Goal: Information Seeking & Learning: Learn about a topic

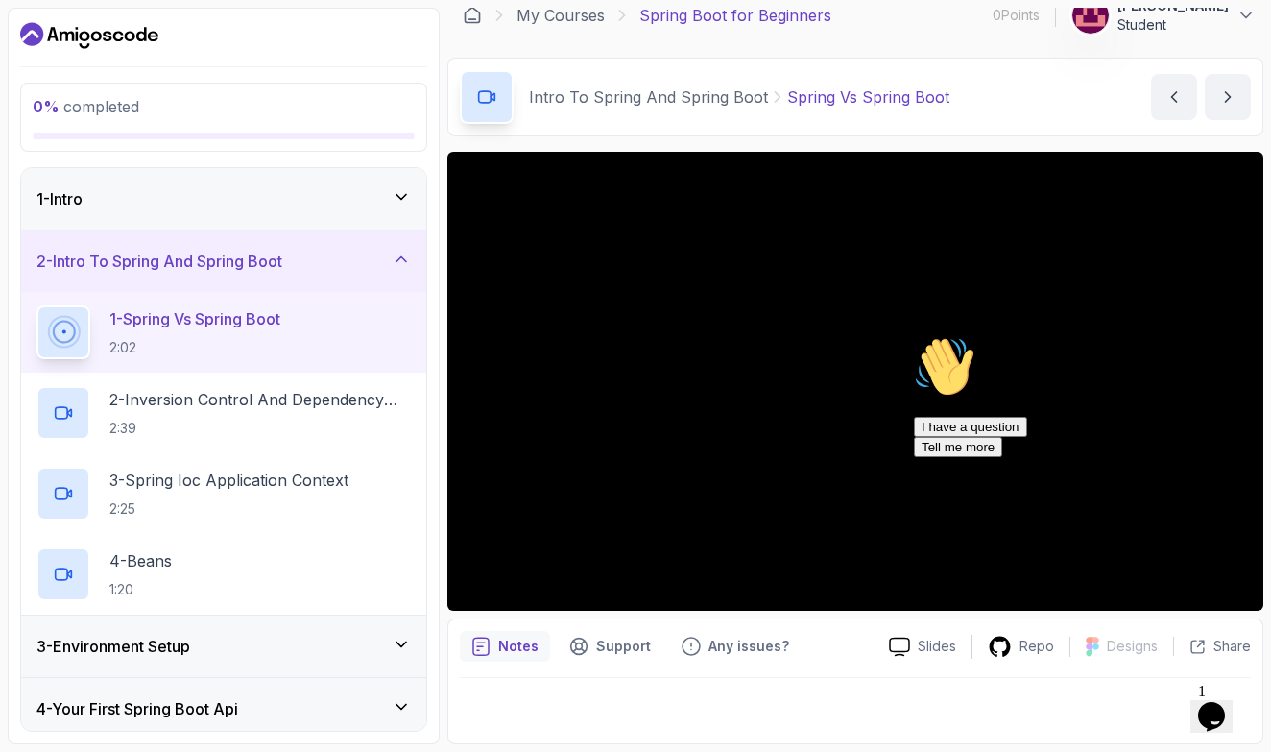
click at [1089, 449] on div "Hi! How can we help? I have a question Tell me more" at bounding box center [1087, 396] width 346 height 121
click at [1051, 454] on div "Hi! How can we help? I have a question Tell me more" at bounding box center [1087, 396] width 346 height 121
click at [525, 646] on p "Notes" at bounding box center [518, 645] width 40 height 19
click at [285, 428] on p "2:39" at bounding box center [259, 428] width 301 height 19
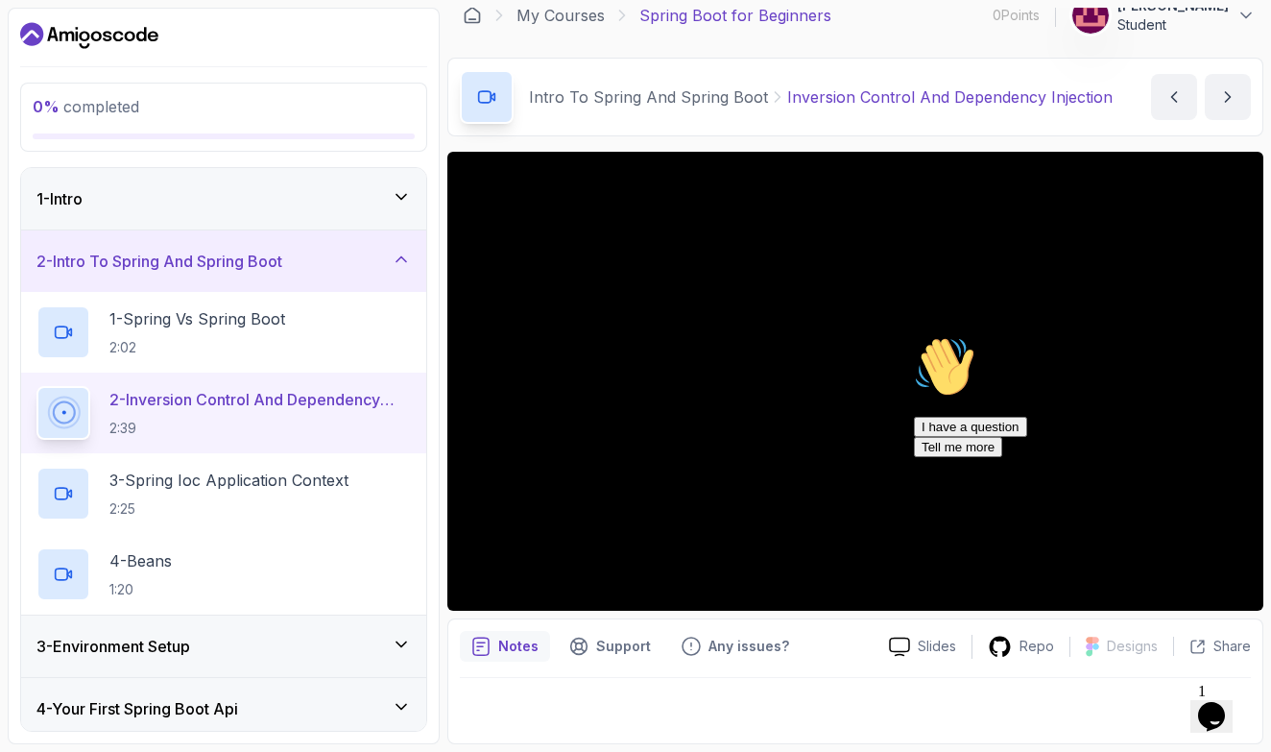
click at [914, 457] on div "Hi! How can we help? I have a question Tell me more" at bounding box center [1087, 396] width 346 height 121
click at [972, 457] on div "I have a question Tell me more" at bounding box center [1087, 437] width 346 height 40
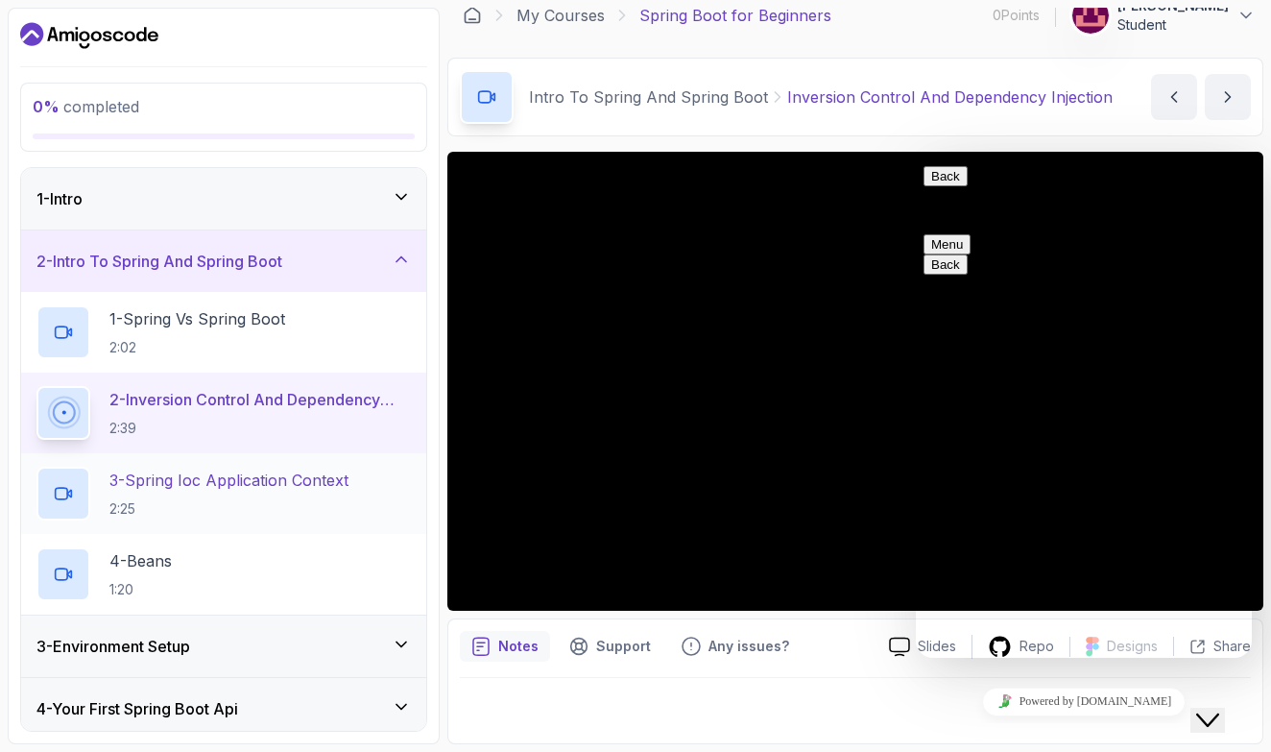
click at [284, 479] on p "3 - Spring Ioc Application Context" at bounding box center [228, 479] width 239 height 23
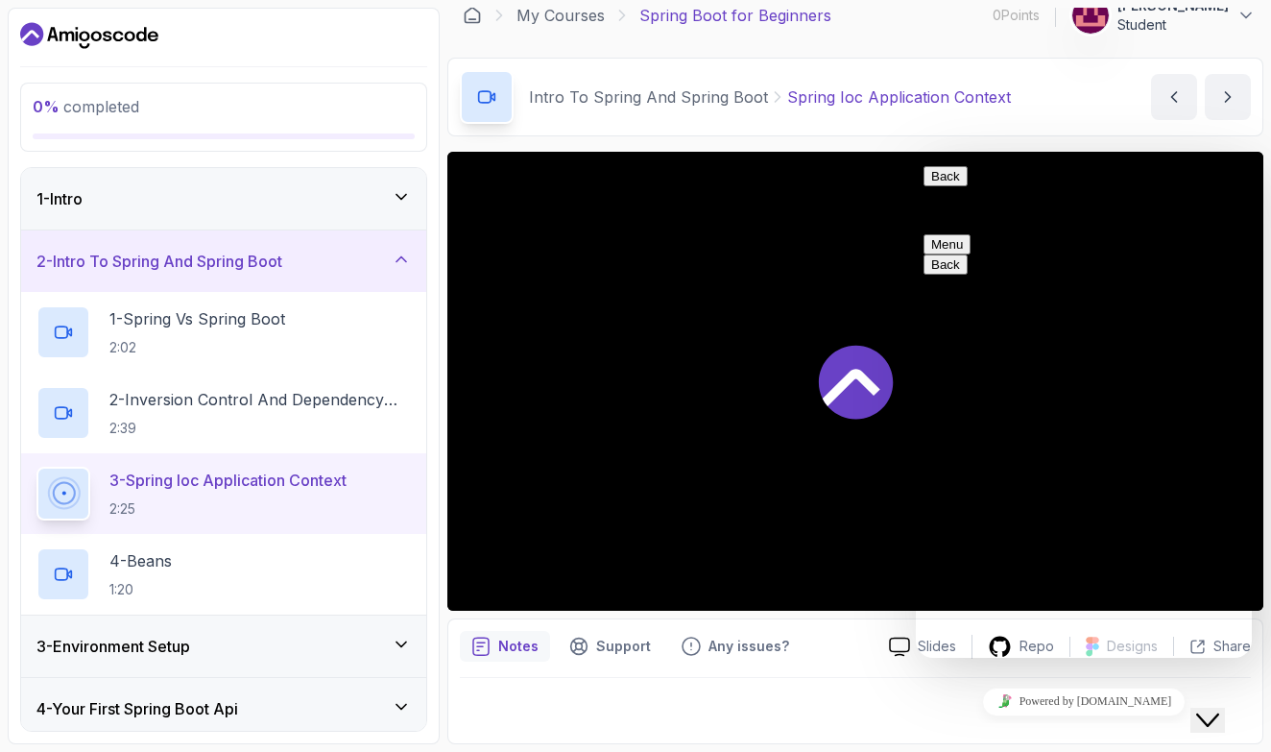
click at [798, 373] on div at bounding box center [855, 381] width 816 height 459
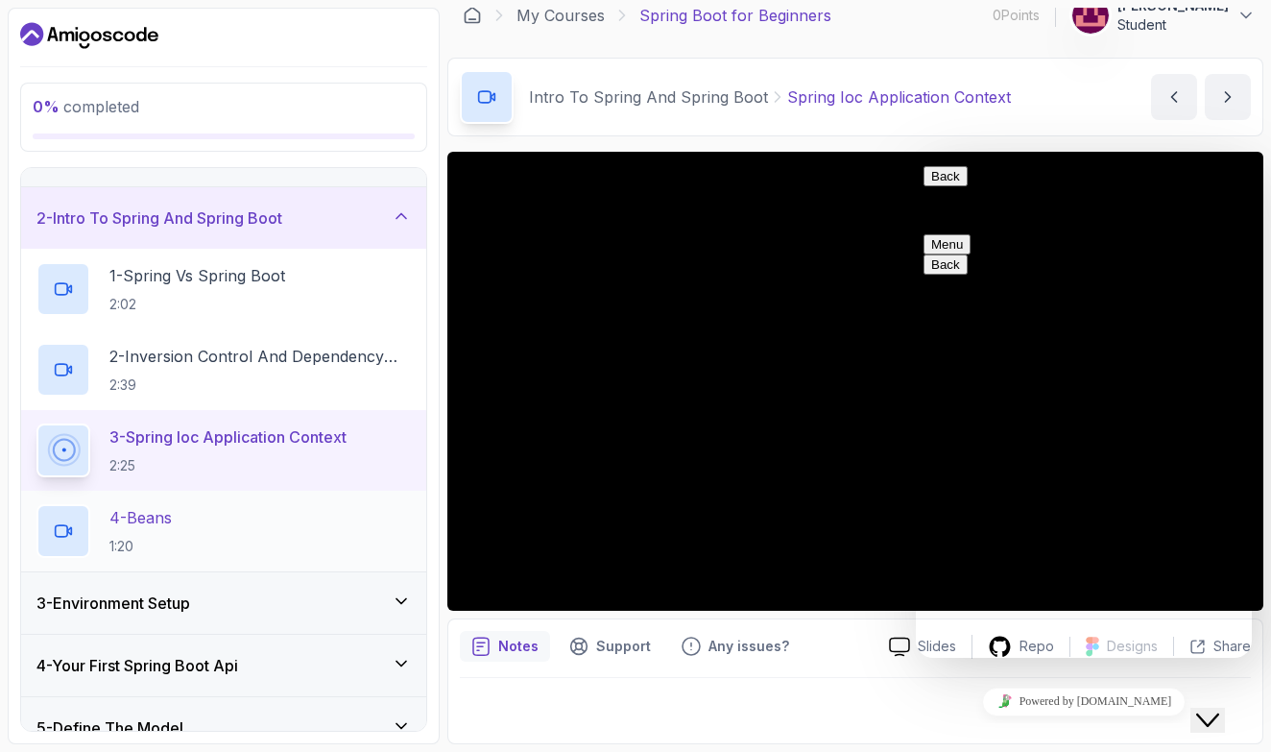
scroll to position [57, 0]
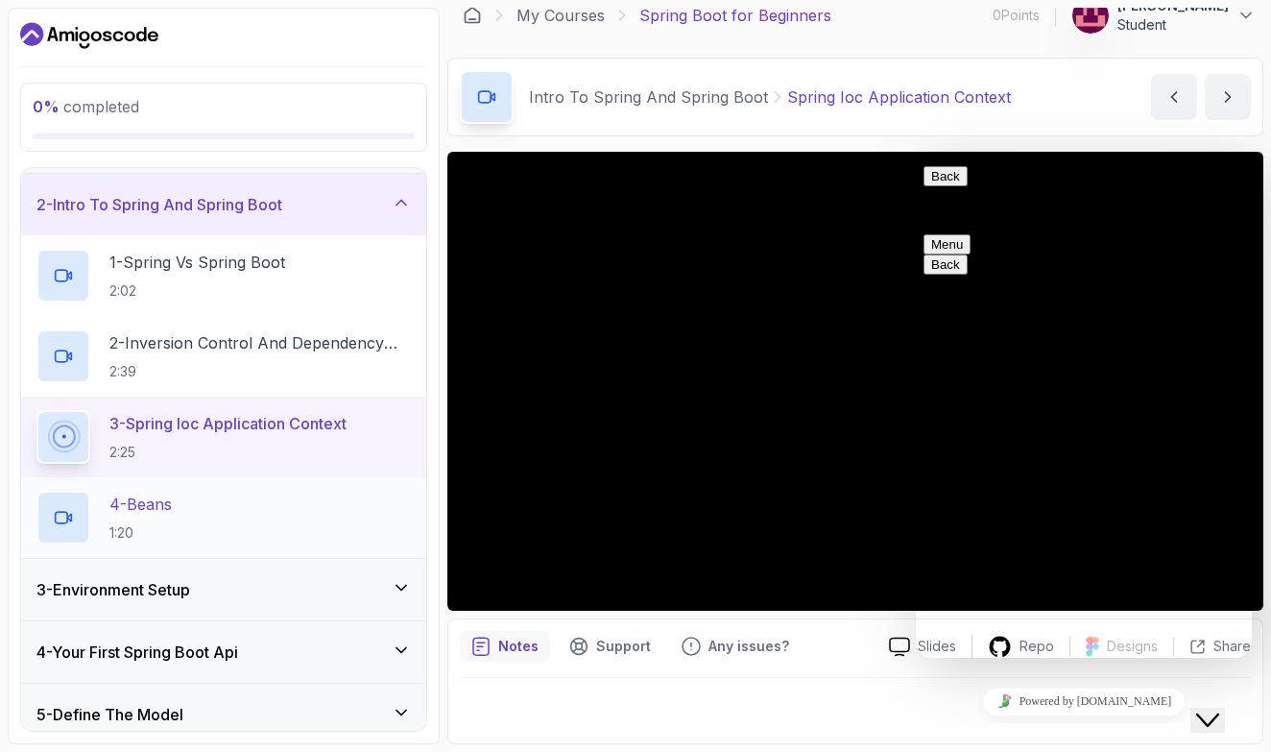
click at [348, 510] on div "4 - Beans 1:20" at bounding box center [223, 517] width 374 height 54
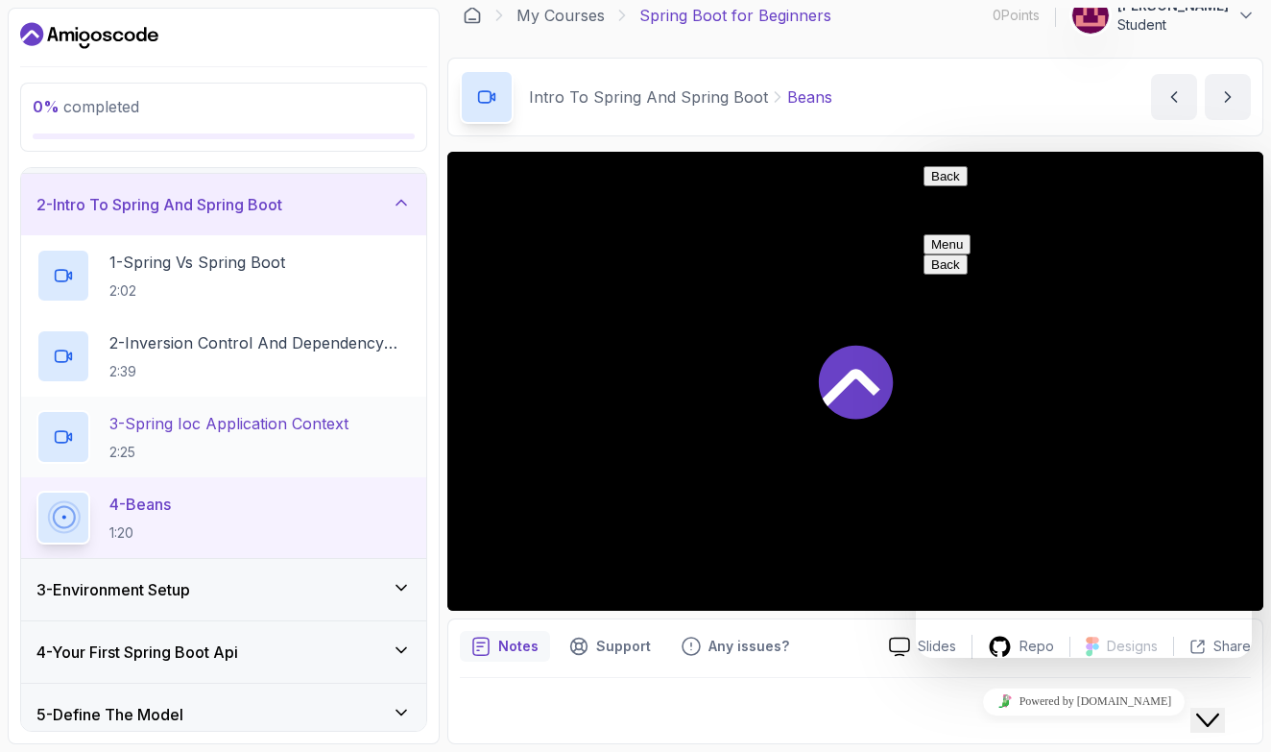
click at [341, 430] on p "3 - Spring Ioc Application Context" at bounding box center [228, 423] width 239 height 23
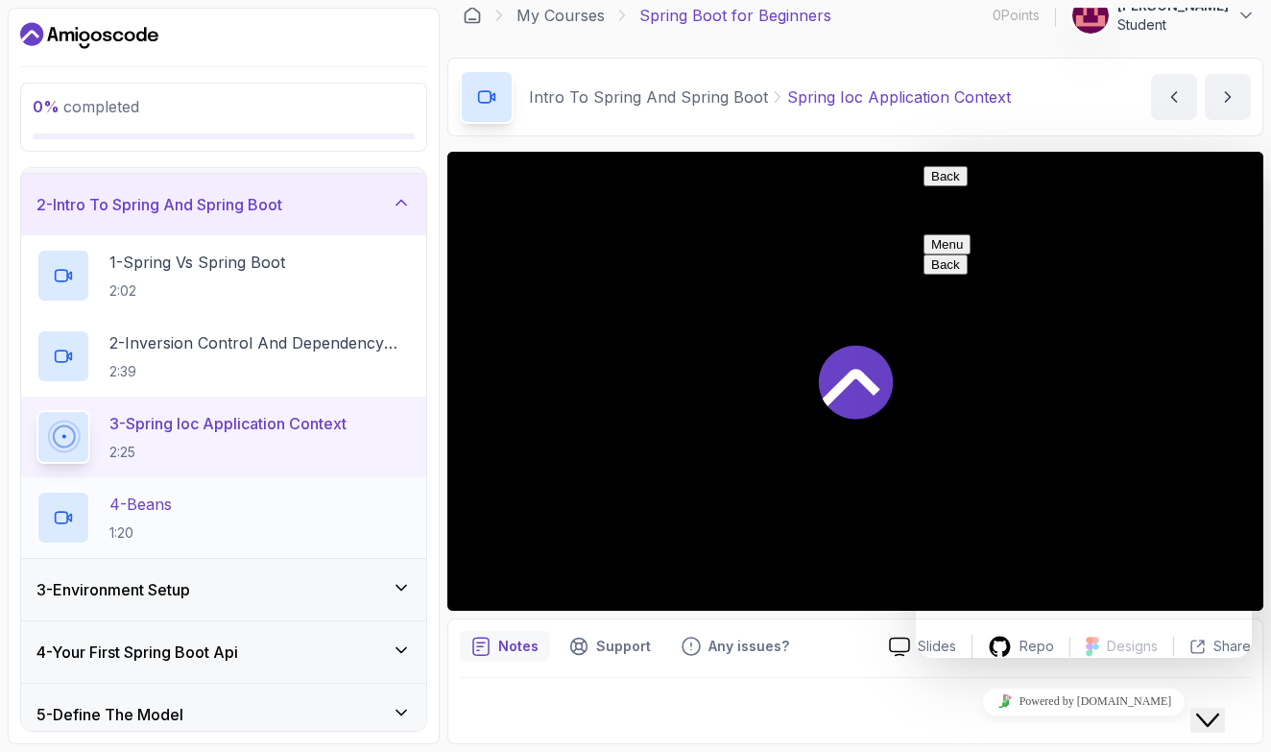
click at [341, 504] on div "4 - Beans 1:20" at bounding box center [223, 517] width 374 height 54
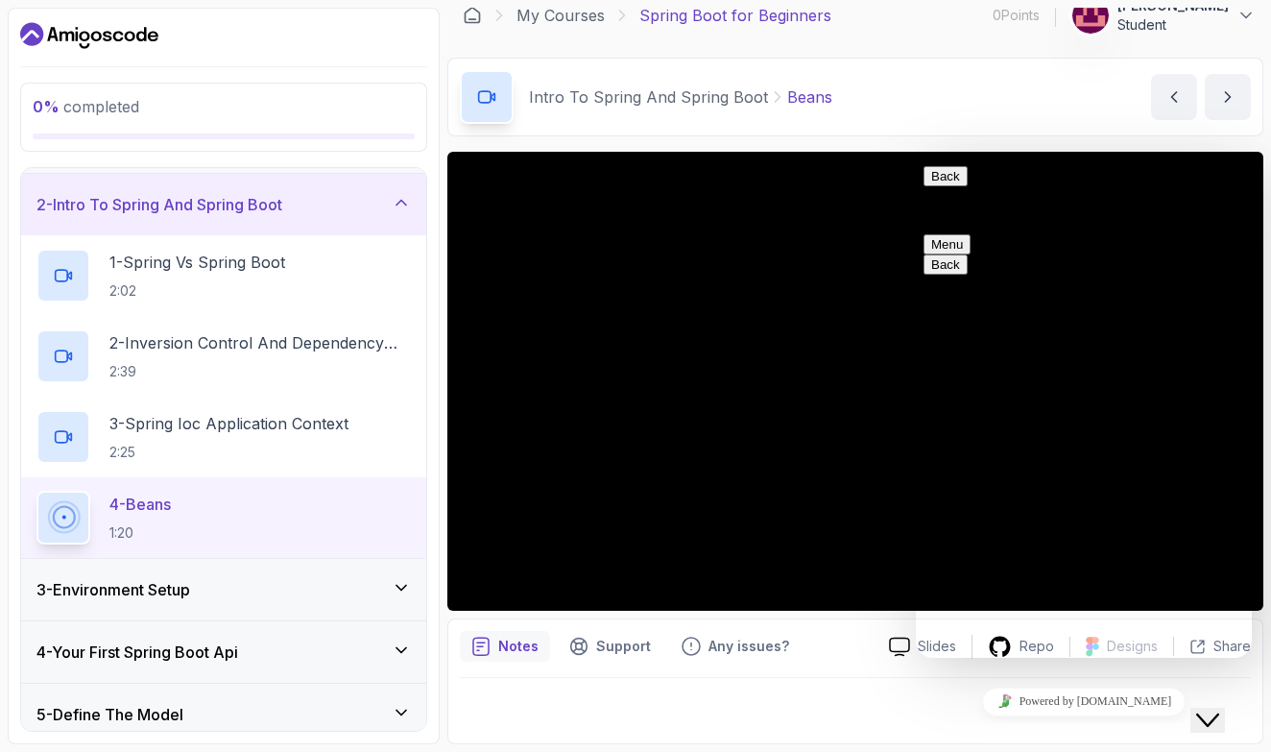
click at [279, 618] on div "3 - Environment Setup" at bounding box center [223, 589] width 405 height 61
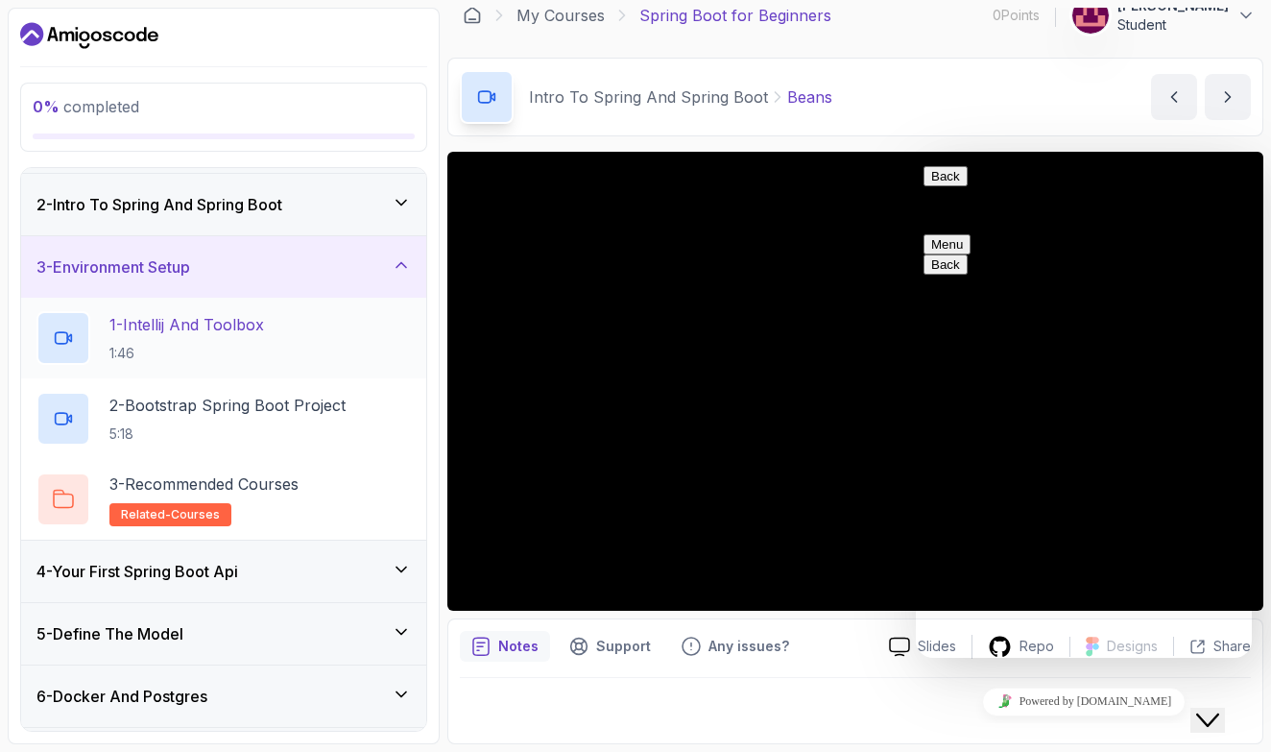
click at [357, 314] on div "1 - Intellij And Toolbox 1:46" at bounding box center [223, 338] width 374 height 54
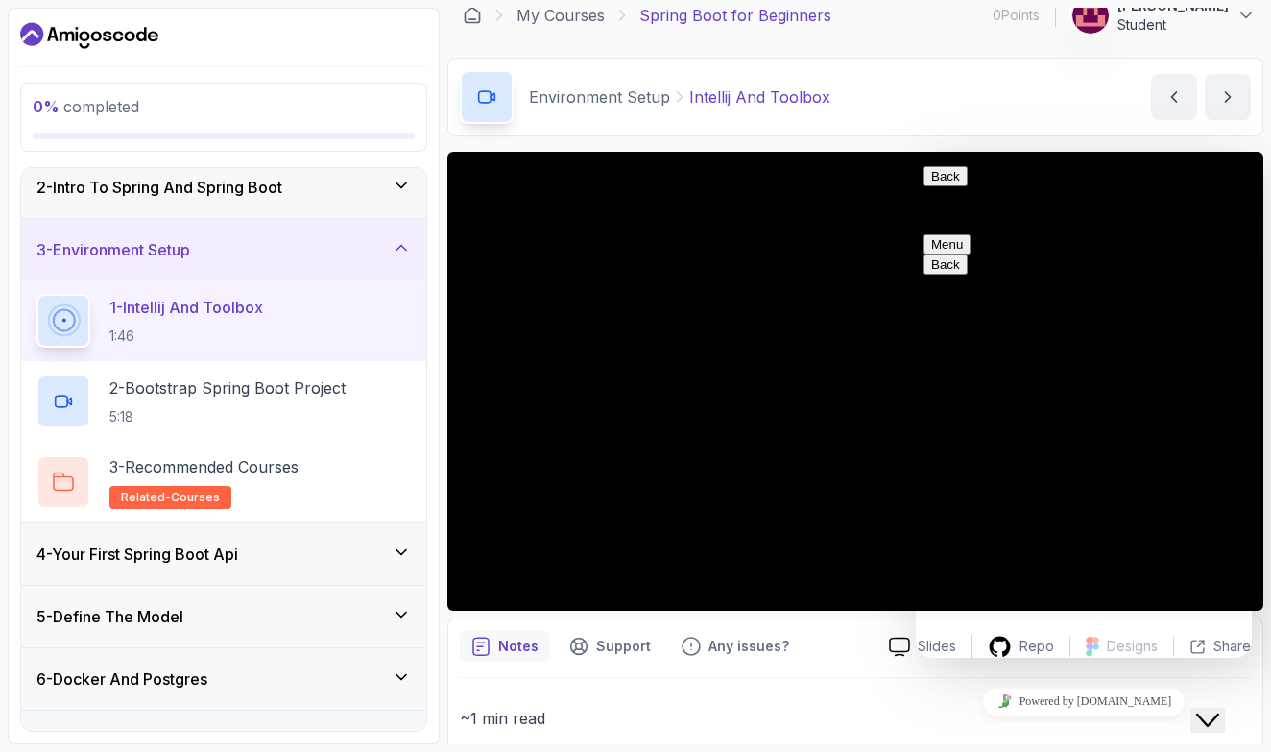
scroll to position [75, 0]
click at [342, 388] on p "2 - Bootstrap Spring Boot Project" at bounding box center [227, 386] width 236 height 23
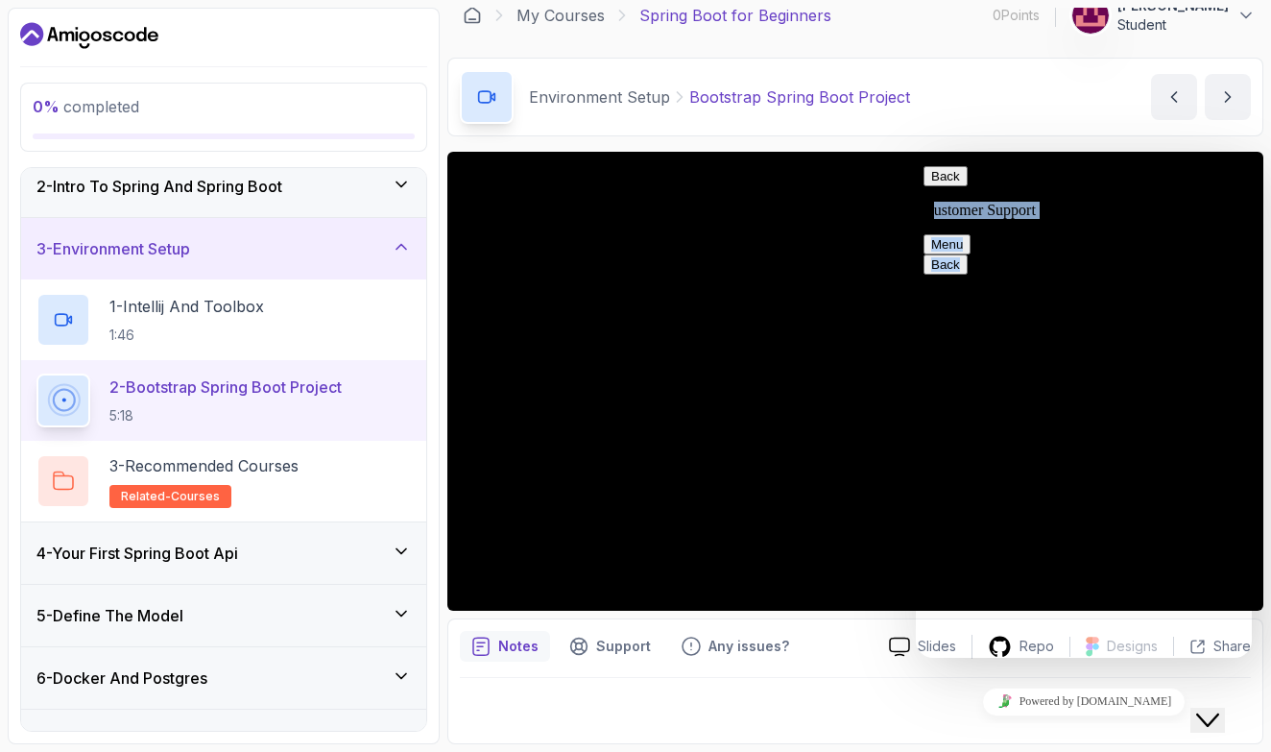
drag, startPoint x: 1012, startPoint y: 163, endPoint x: 1161, endPoint y: 245, distance: 170.5
click at [1161, 247] on div "Back Customer Support Menu Back Rate this chat Insert emoji Customer Support Hi…" at bounding box center [1083, 752] width 321 height 1173
click at [993, 101] on div "Environment Setup Bootstrap Spring Boot Project Bootstrap Spring Boot Project b…" at bounding box center [855, 97] width 816 height 79
click at [944, 181] on button "Back" at bounding box center [945, 176] width 44 height 20
click at [987, 130] on div "Environment Setup Bootstrap Spring Boot Project Bootstrap Spring Boot Project b…" at bounding box center [855, 97] width 816 height 79
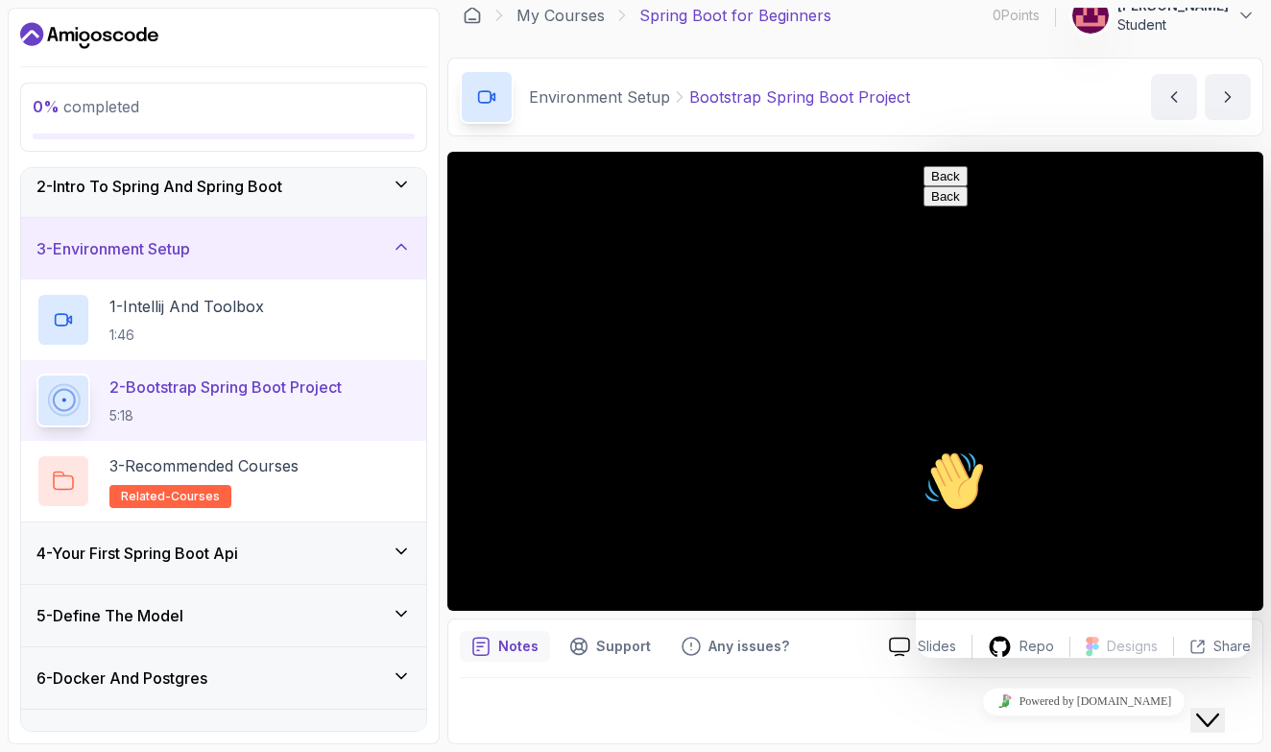
click at [1184, 705] on div "Powered by [DOMAIN_NAME]" at bounding box center [1083, 701] width 321 height 28
click at [1211, 708] on icon "Close Chat This icon closes the chat window." at bounding box center [1207, 719] width 23 height 23
